Goal: Task Accomplishment & Management: Manage account settings

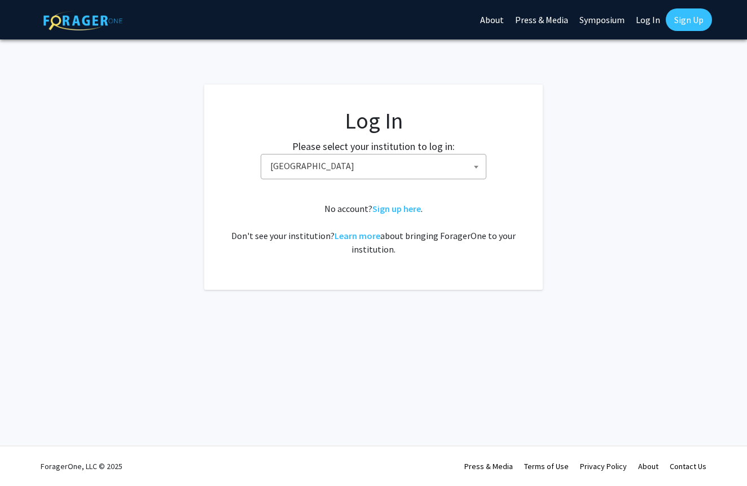
click at [342, 159] on span "[GEOGRAPHIC_DATA]" at bounding box center [376, 166] width 220 height 23
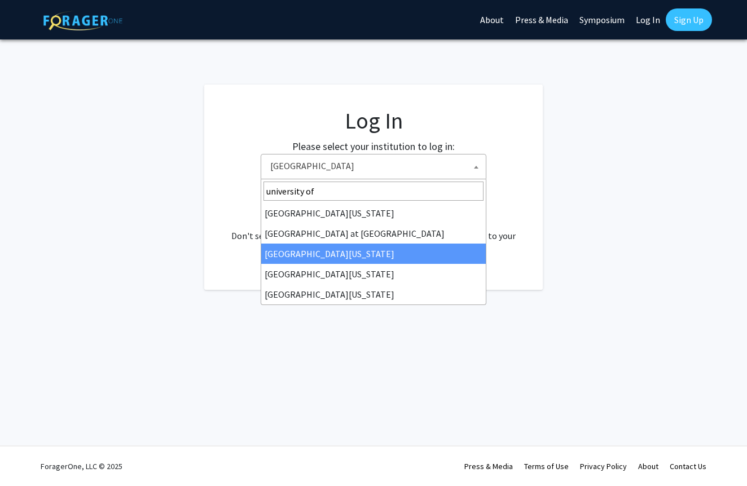
type input "university of"
select select "13"
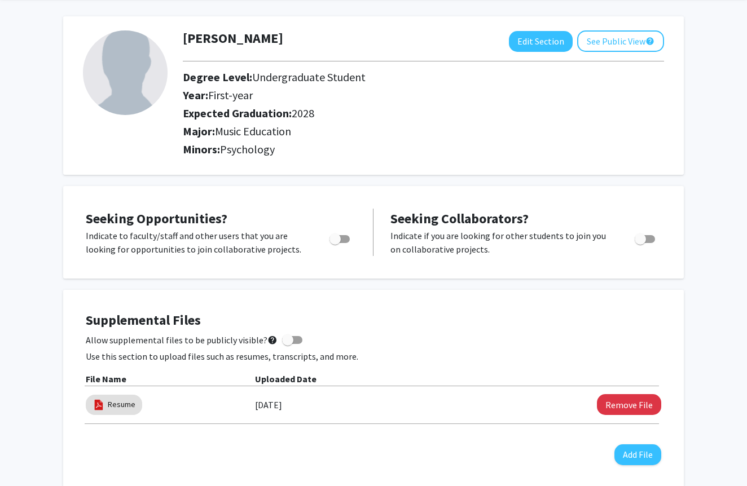
scroll to position [42, 0]
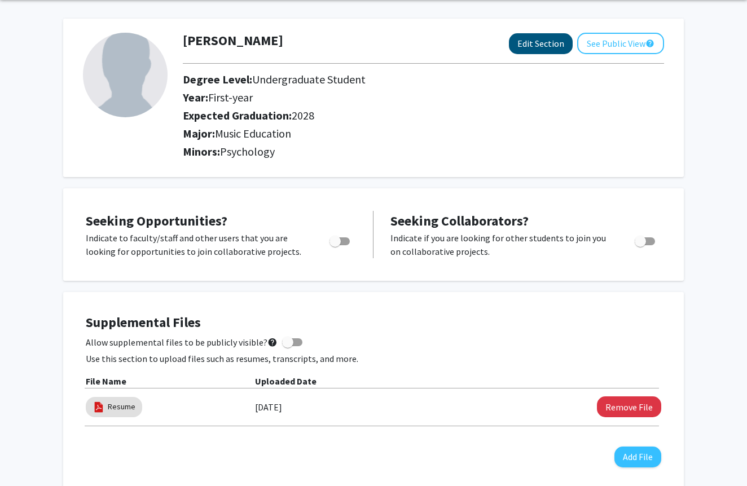
click at [542, 38] on button "Edit Section" at bounding box center [541, 43] width 64 height 21
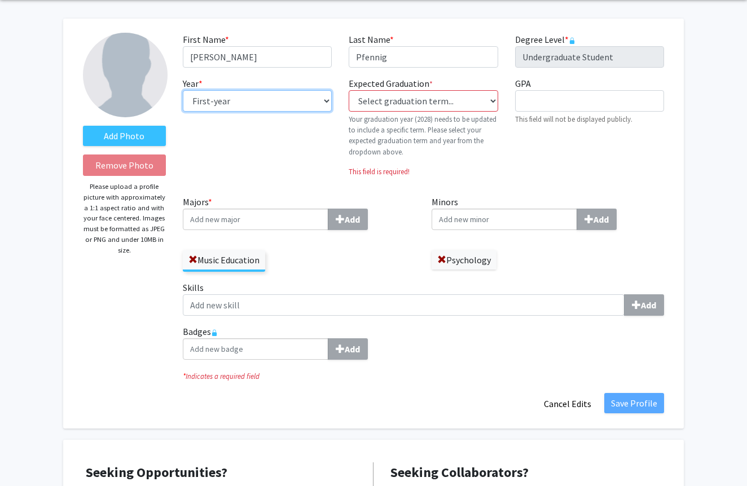
select select "sophomore"
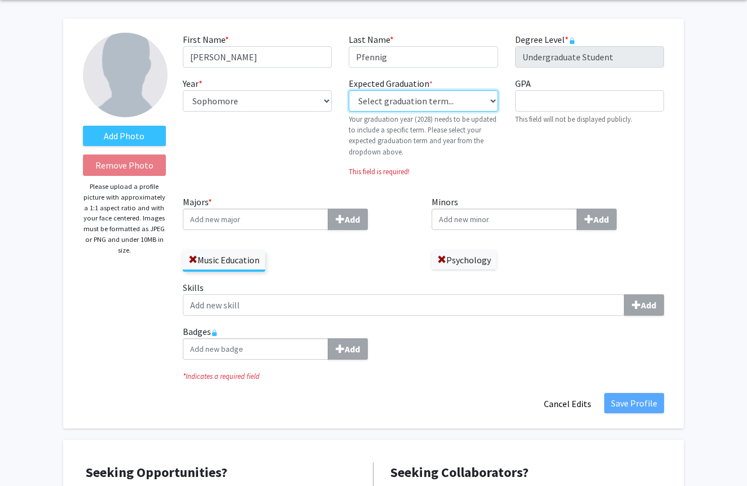
select select "42: spring_2028"
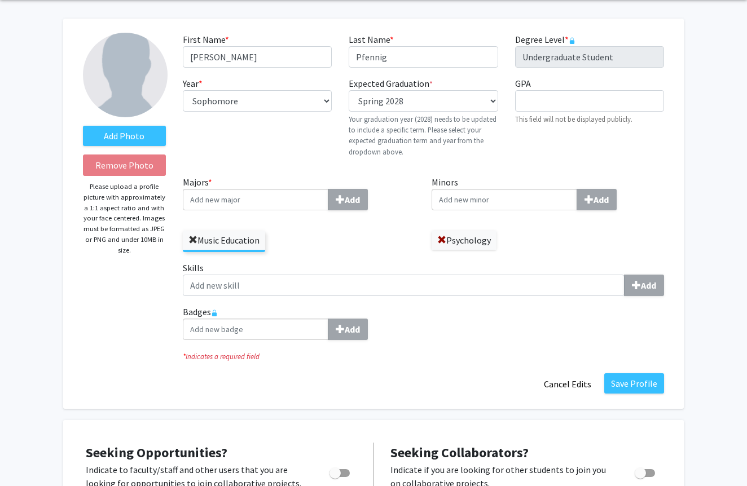
click at [192, 240] on span at bounding box center [192, 240] width 9 height 9
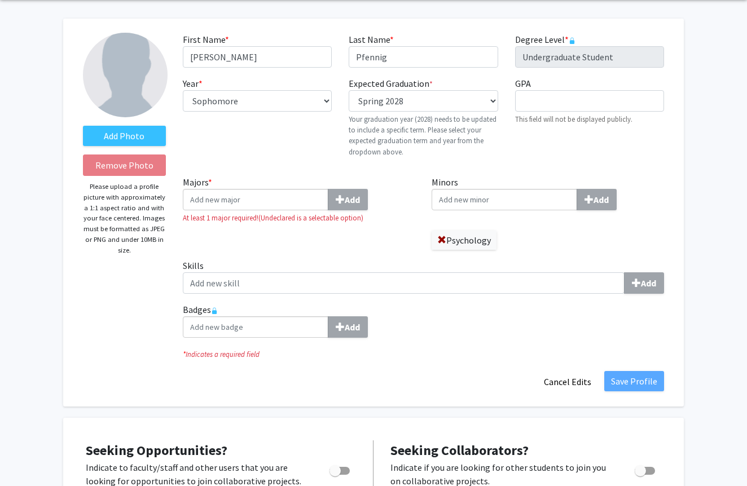
click at [435, 240] on label "Psychology" at bounding box center [464, 240] width 65 height 19
click at [451, 244] on label "Psychology" at bounding box center [464, 240] width 65 height 19
click at [438, 240] on span at bounding box center [441, 240] width 9 height 9
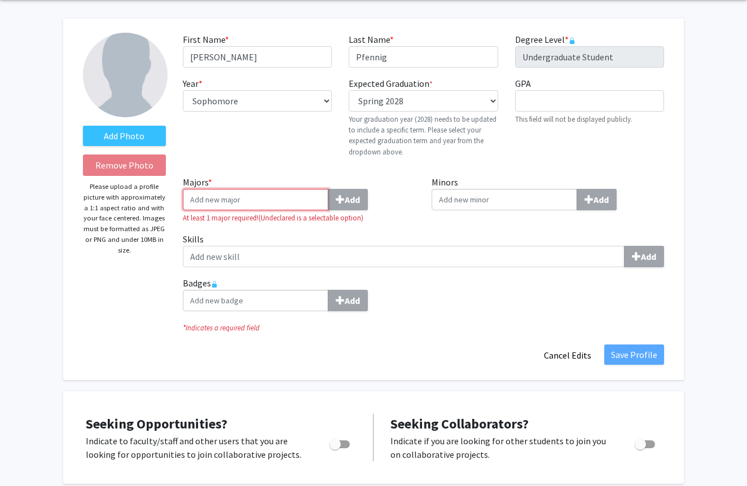
click at [285, 196] on input "Majors * Add" at bounding box center [256, 199] width 146 height 21
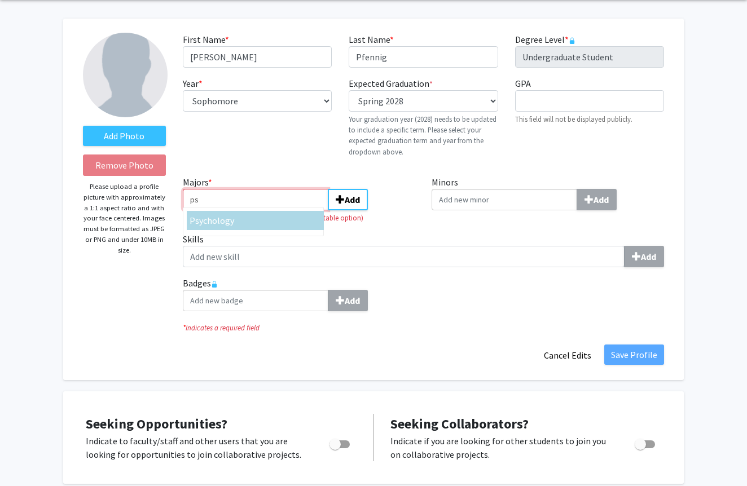
type input "ps"
click at [237, 212] on div "Ps ychology" at bounding box center [253, 221] width 141 height 29
click at [237, 210] on input "ps" at bounding box center [256, 199] width 146 height 21
click at [303, 217] on div "Ps ychology" at bounding box center [255, 221] width 131 height 14
click at [303, 210] on input "ps" at bounding box center [256, 199] width 146 height 21
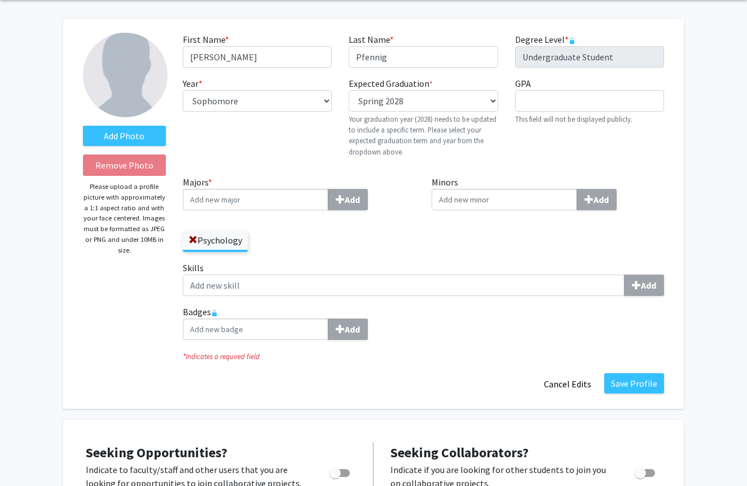
click at [522, 209] on input "Minors Add" at bounding box center [505, 199] width 146 height 21
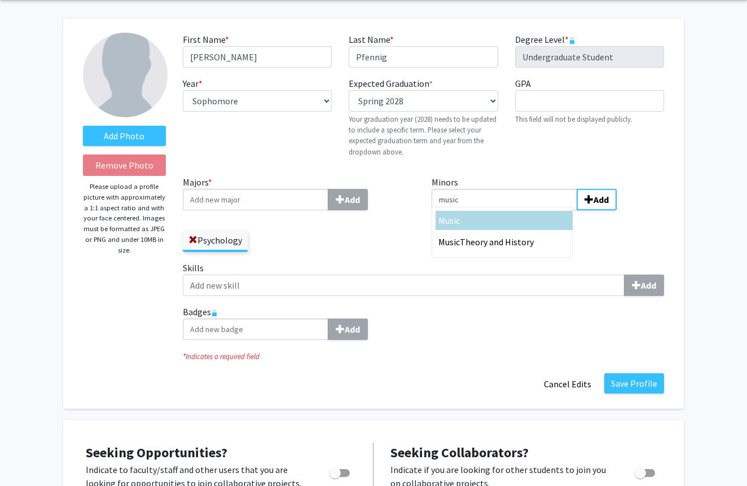
type input "music"
click at [517, 219] on div "Music" at bounding box center [503, 221] width 131 height 14
click at [517, 210] on input "music" at bounding box center [505, 199] width 146 height 21
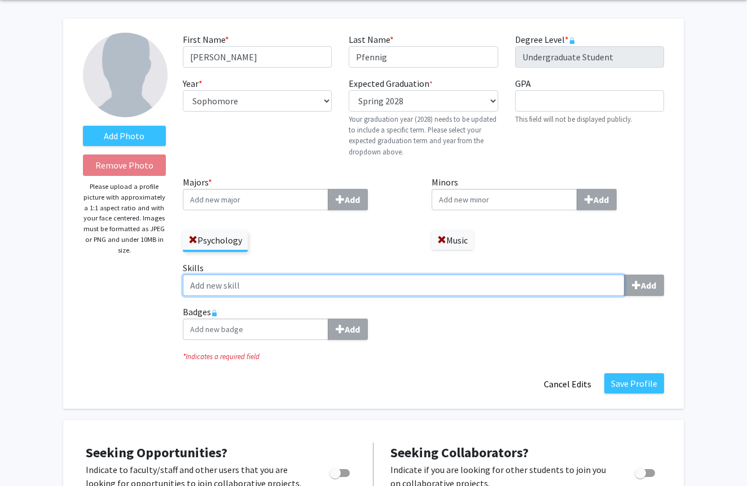
click at [297, 281] on input "Skills Add" at bounding box center [404, 285] width 442 height 21
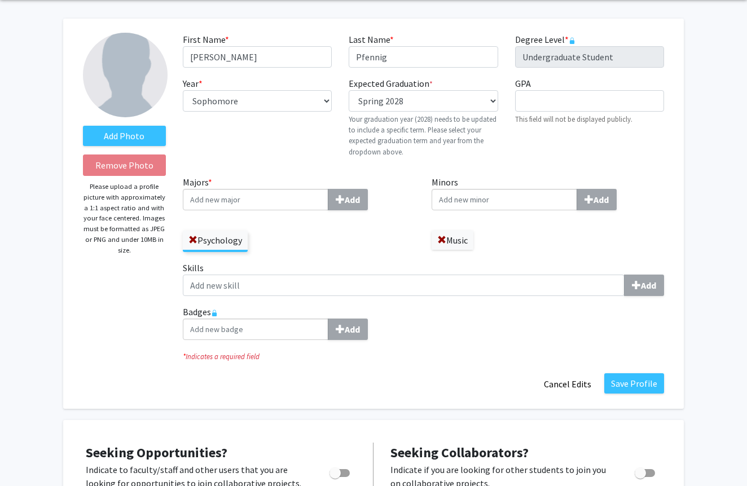
click at [121, 292] on div "Add Photo Remove Photo Please upload a profile picture with approximately a 1:1…" at bounding box center [124, 214] width 100 height 362
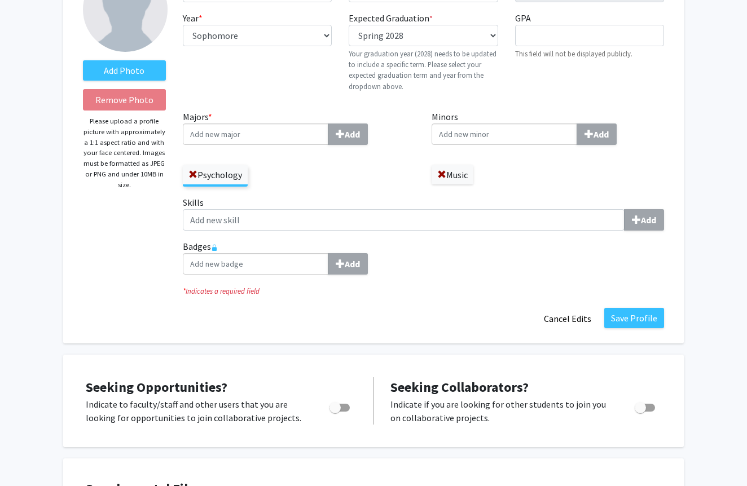
scroll to position [111, 0]
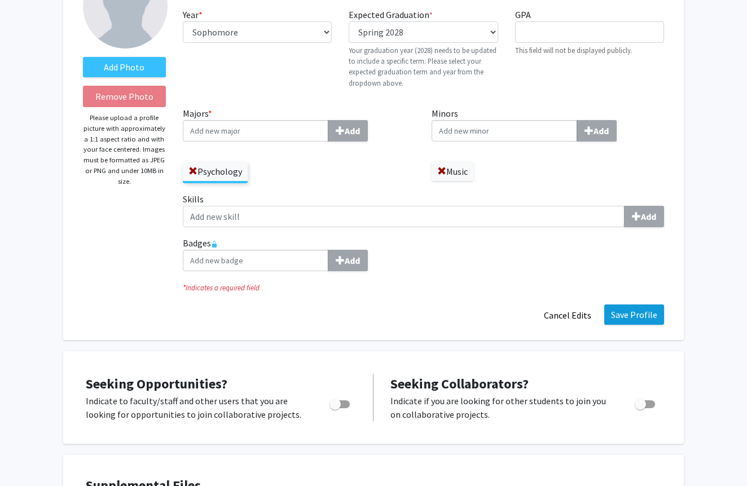
click at [621, 314] on button "Save Profile" at bounding box center [634, 315] width 60 height 20
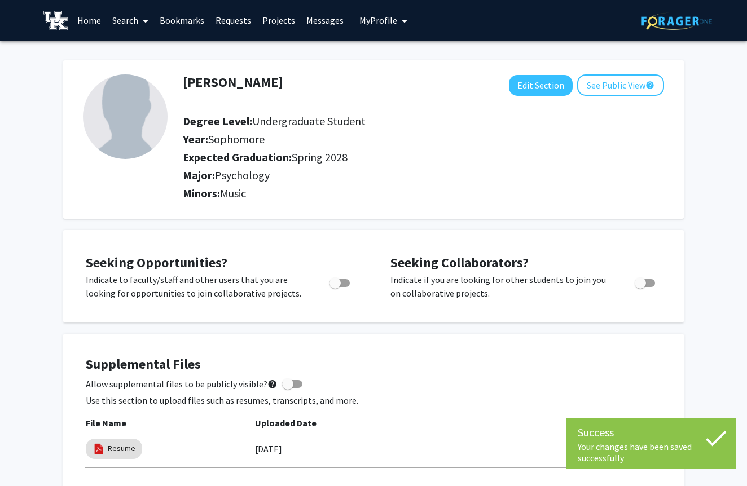
scroll to position [0, 0]
click at [339, 287] on span "Toggle" at bounding box center [334, 283] width 11 height 11
click at [335, 287] on input "Are you actively seeking opportunities?" at bounding box center [335, 287] width 1 height 1
checkbox input "true"
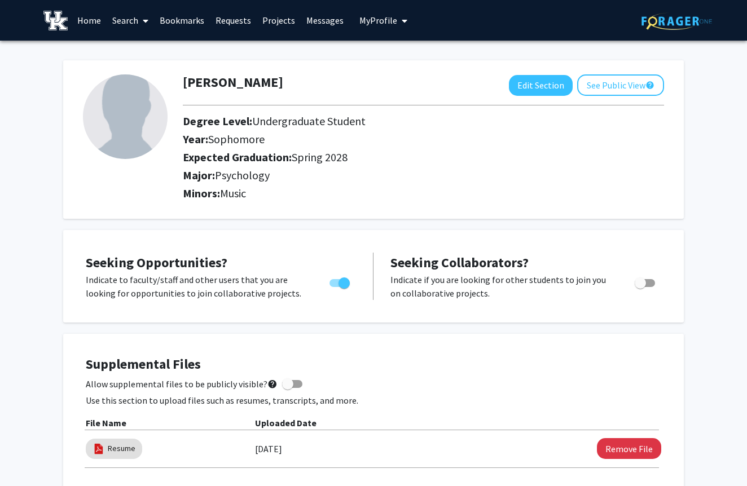
click at [359, 26] on span "My Profile" at bounding box center [378, 20] width 38 height 11
click at [135, 21] on link "Search" at bounding box center [130, 20] width 47 height 39
click at [160, 72] on span "Students" at bounding box center [141, 74] width 69 height 23
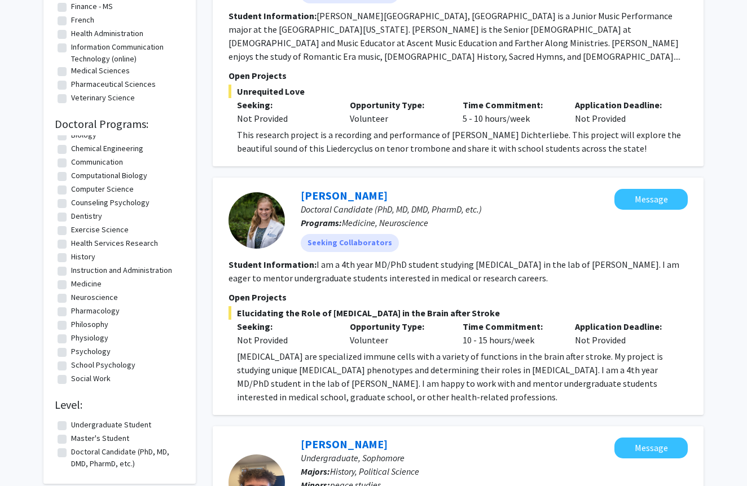
scroll to position [36, 0]
click at [71, 354] on label "Psychology" at bounding box center [90, 352] width 39 height 12
click at [71, 353] on input "Psychology" at bounding box center [74, 349] width 7 height 7
checkbox input "true"
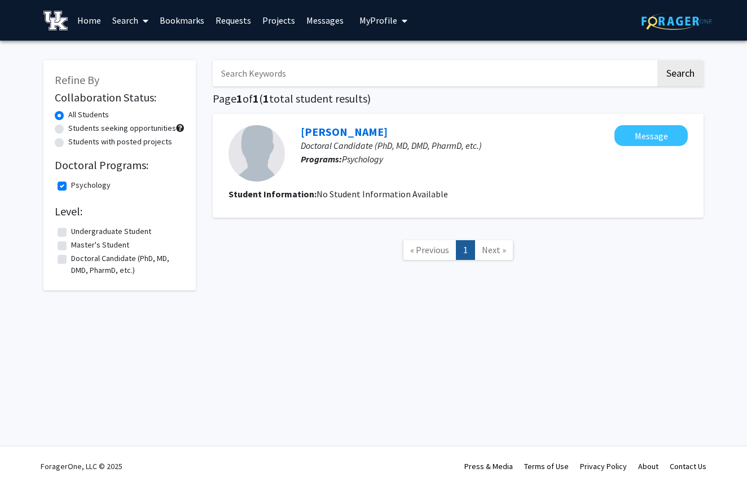
click at [102, 233] on label "Undergraduate Student" at bounding box center [111, 232] width 80 height 12
click at [78, 233] on input "Undergraduate Student" at bounding box center [74, 229] width 7 height 7
checkbox input "true"
